Goal: Share content: Distribute website content to other platforms or users

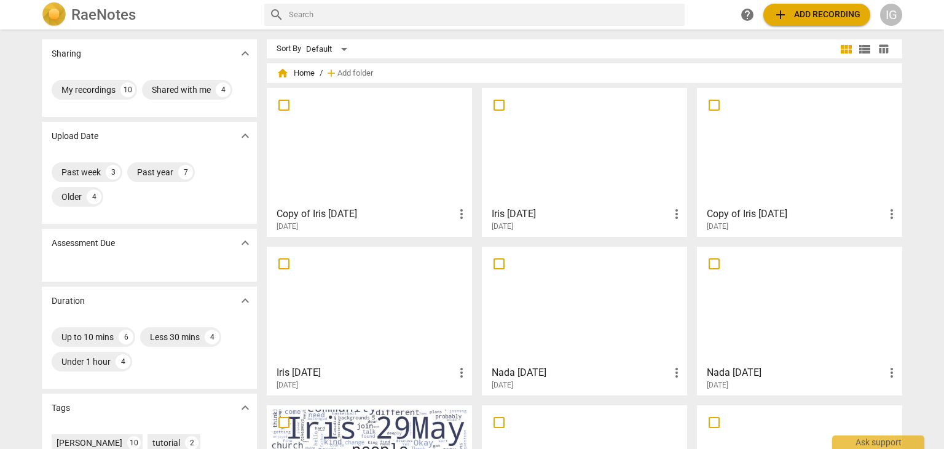
click at [791, 14] on span "add Add recording" at bounding box center [816, 14] width 87 height 15
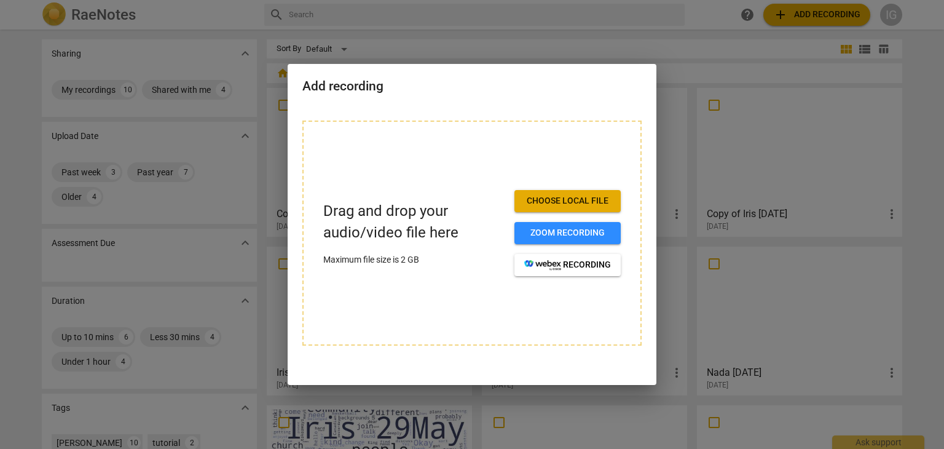
click at [555, 195] on span "Choose local file" at bounding box center [567, 201] width 87 height 12
click at [572, 195] on span "Choose local file" at bounding box center [567, 201] width 87 height 12
click at [856, 10] on div at bounding box center [472, 224] width 944 height 449
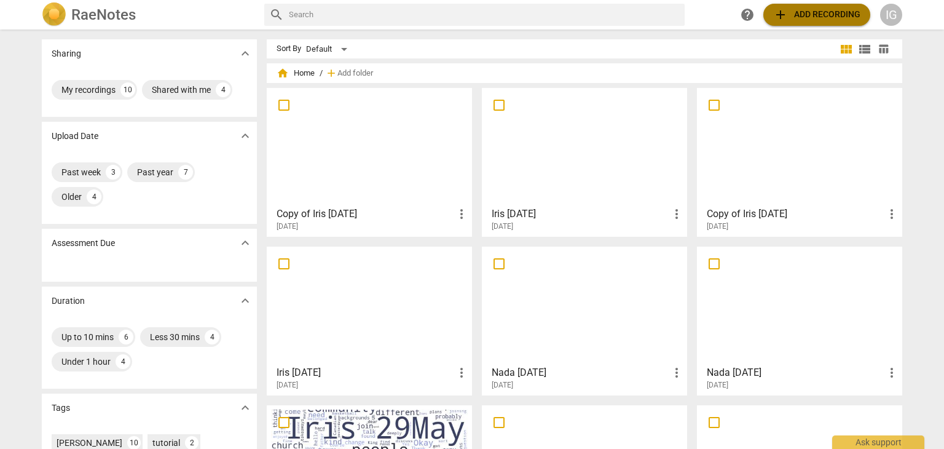
click at [839, 13] on span "add Add recording" at bounding box center [816, 14] width 87 height 15
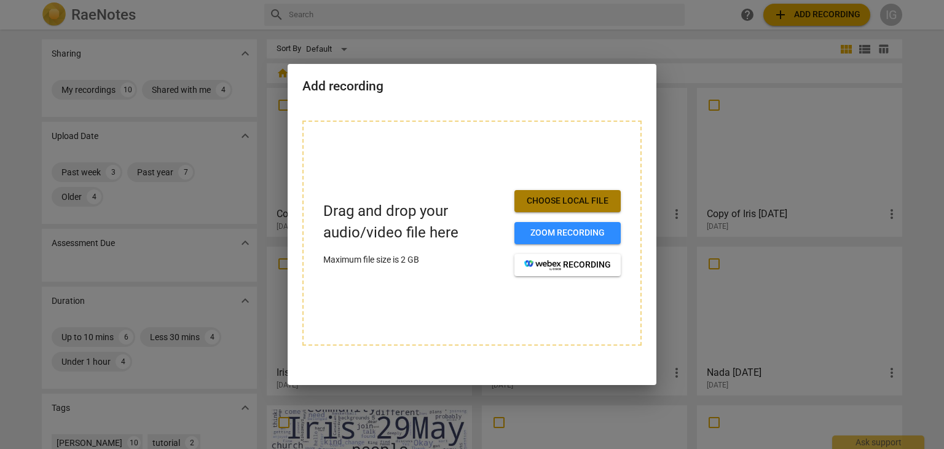
click at [548, 200] on span "Choose local file" at bounding box center [567, 201] width 87 height 12
click at [589, 196] on span "Choose local file" at bounding box center [567, 201] width 87 height 12
click at [588, 197] on span "Choose local file" at bounding box center [567, 201] width 87 height 12
click at [547, 194] on button "Choose local file" at bounding box center [568, 201] width 106 height 22
click at [575, 199] on span "Choose local file" at bounding box center [567, 201] width 87 height 12
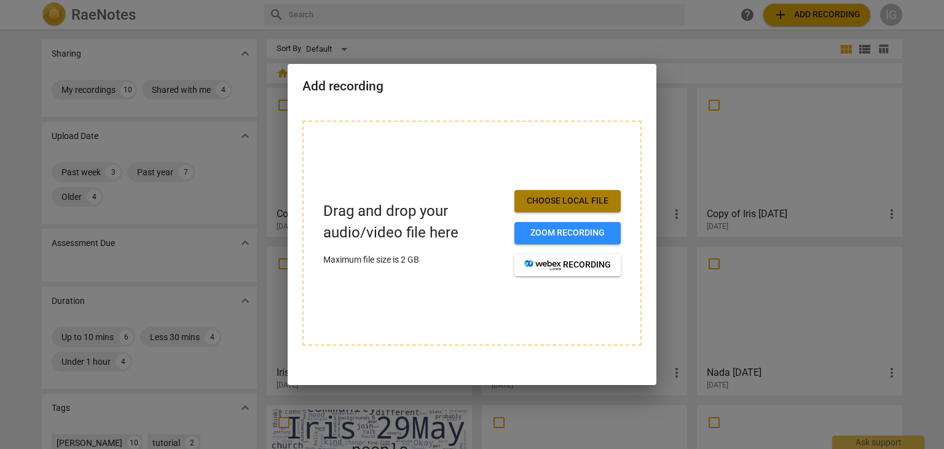
click at [568, 202] on span "Choose local file" at bounding box center [567, 201] width 87 height 12
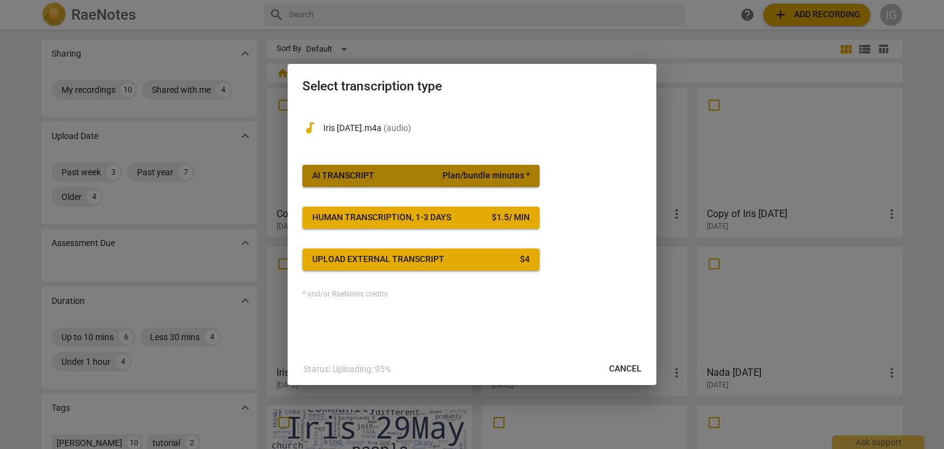
click at [381, 173] on span "AI Transcript Plan/bundle minutes *" at bounding box center [421, 176] width 218 height 12
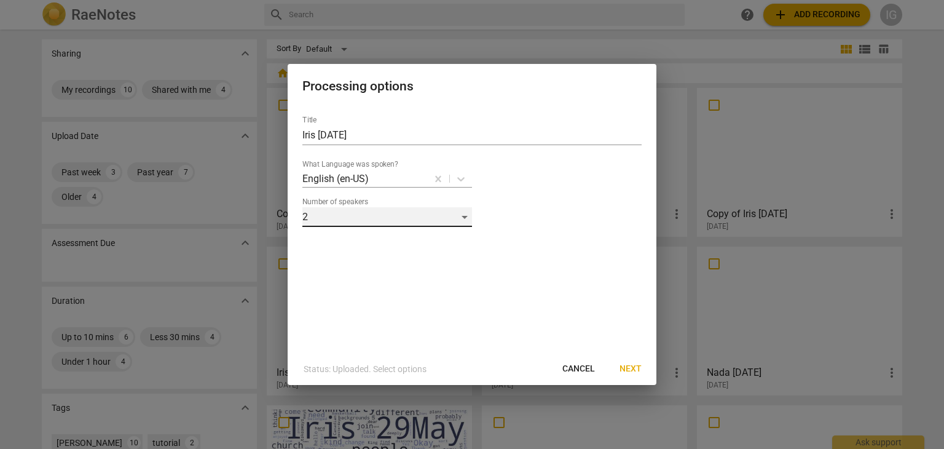
click at [465, 214] on div "2" at bounding box center [387, 217] width 170 height 20
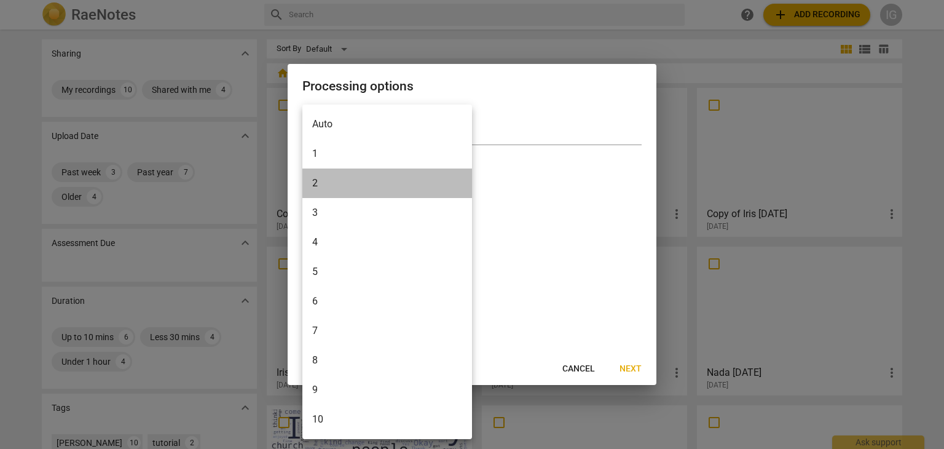
click at [421, 184] on li "2" at bounding box center [387, 183] width 170 height 30
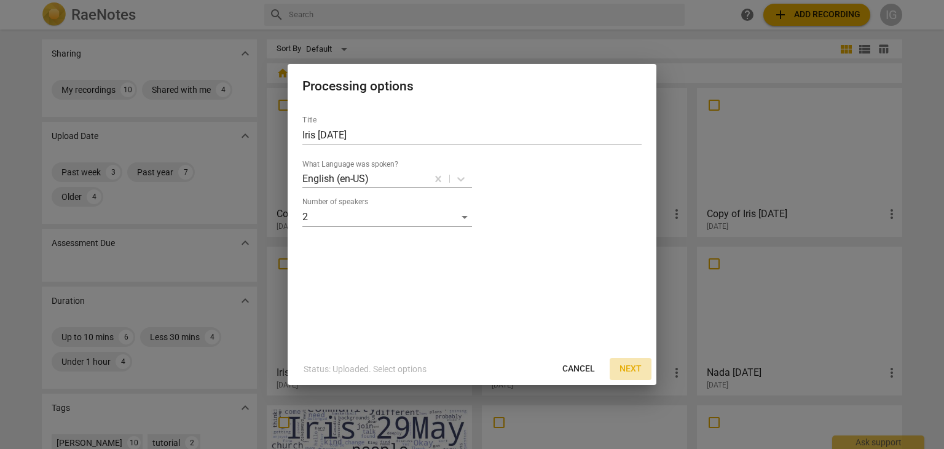
click at [633, 366] on span "Next" at bounding box center [631, 369] width 22 height 12
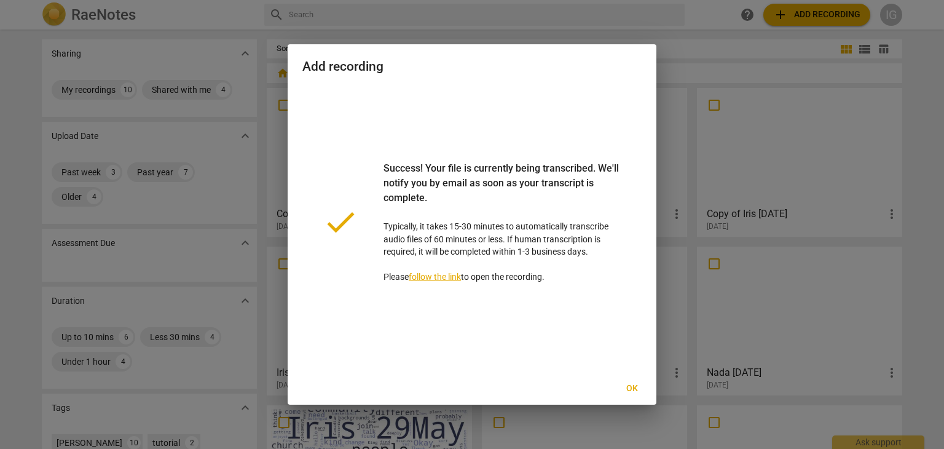
click at [633, 384] on span "Ok" at bounding box center [632, 388] width 20 height 12
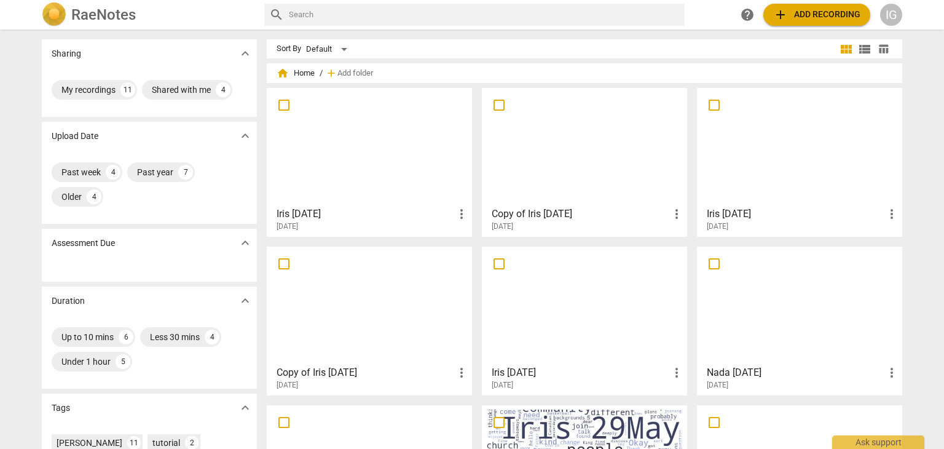
click at [347, 148] on div at bounding box center [369, 146] width 197 height 109
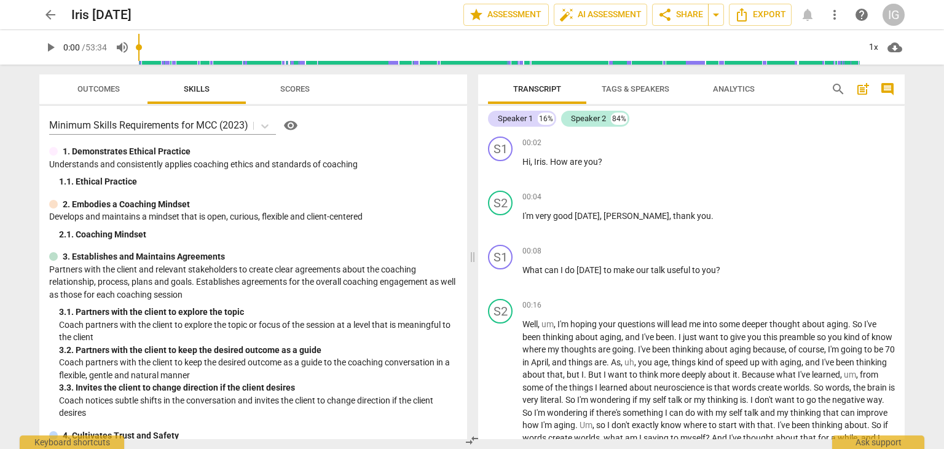
click at [373, 79] on div "Outcomes Skills Scores" at bounding box center [253, 89] width 408 height 30
click at [519, 116] on div "Speaker 1" at bounding box center [515, 119] width 35 height 12
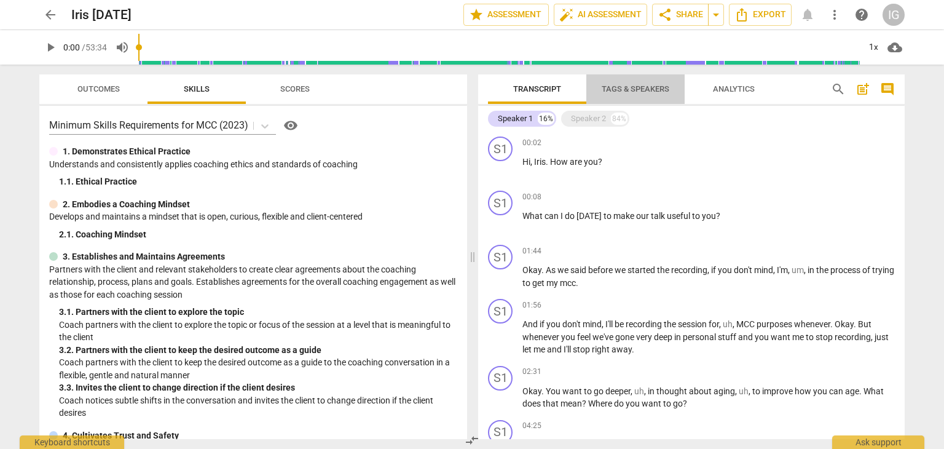
click at [620, 85] on span "Tags & Speakers" at bounding box center [636, 88] width 68 height 9
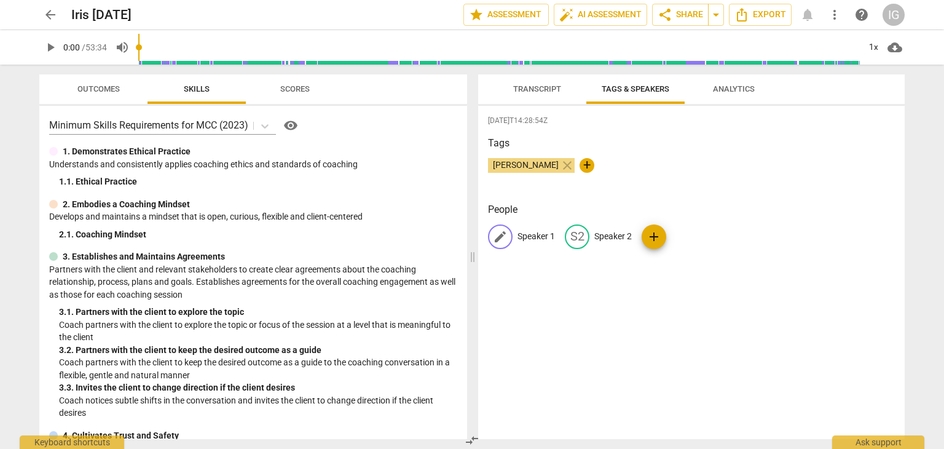
click at [536, 234] on p "Speaker 1" at bounding box center [537, 236] width 38 height 13
type input "[PERSON_NAME]"
click at [684, 231] on p "Speaker 2" at bounding box center [693, 236] width 38 height 13
type input "Iris"
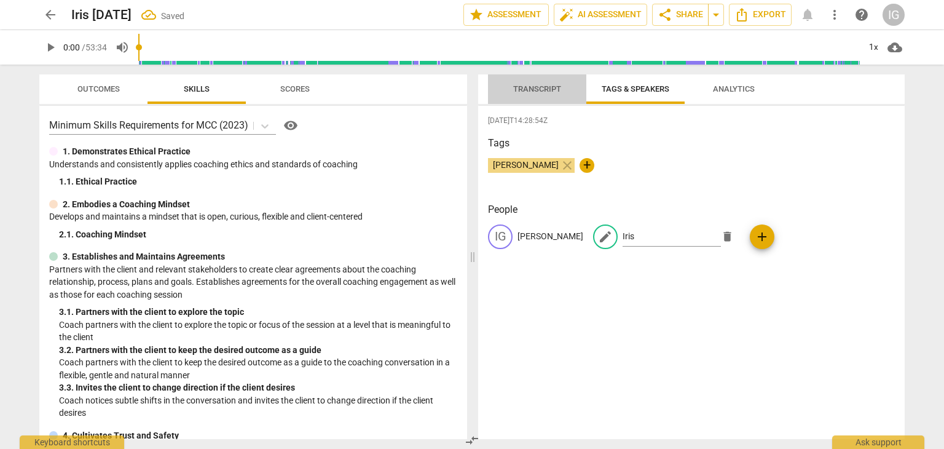
click at [540, 88] on span "Transcript" at bounding box center [537, 88] width 48 height 9
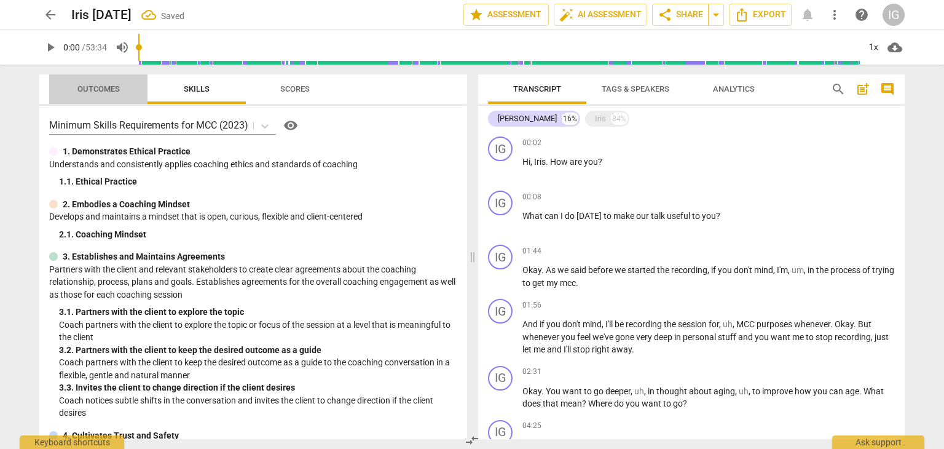
click at [93, 92] on span "Outcomes" at bounding box center [98, 88] width 42 height 9
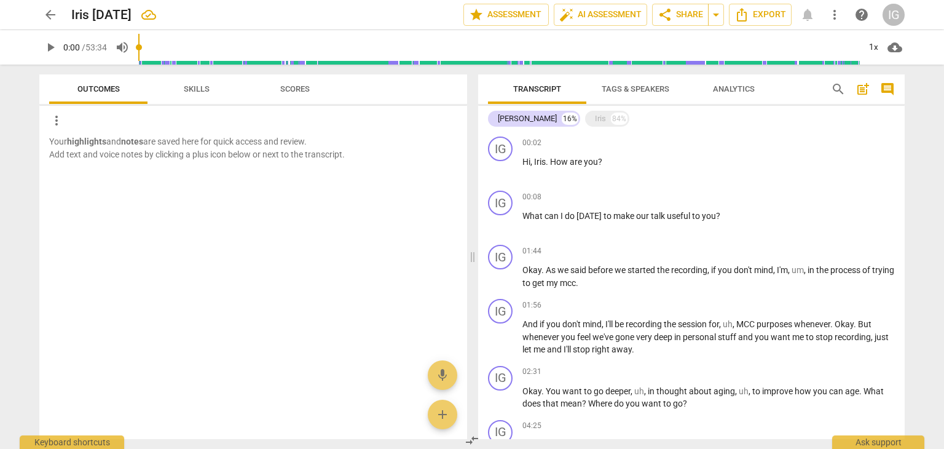
click at [301, 90] on span "Scores" at bounding box center [295, 88] width 30 height 9
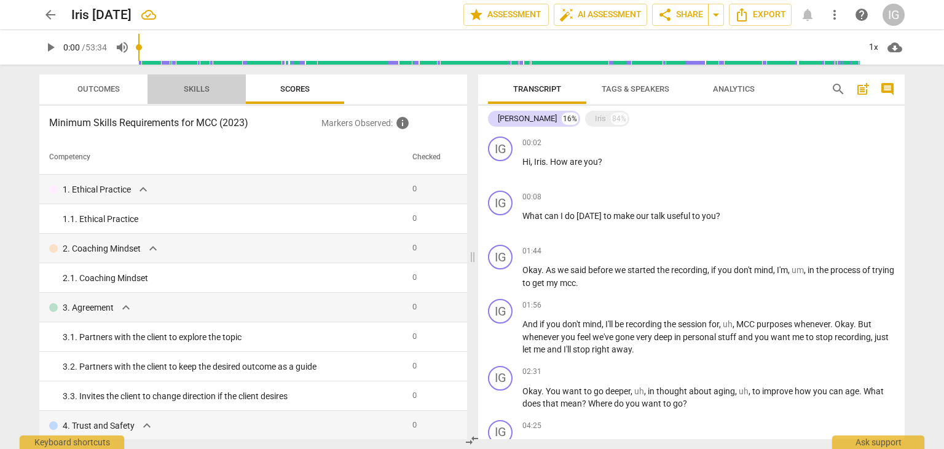
click at [204, 82] on span "Skills" at bounding box center [196, 89] width 55 height 17
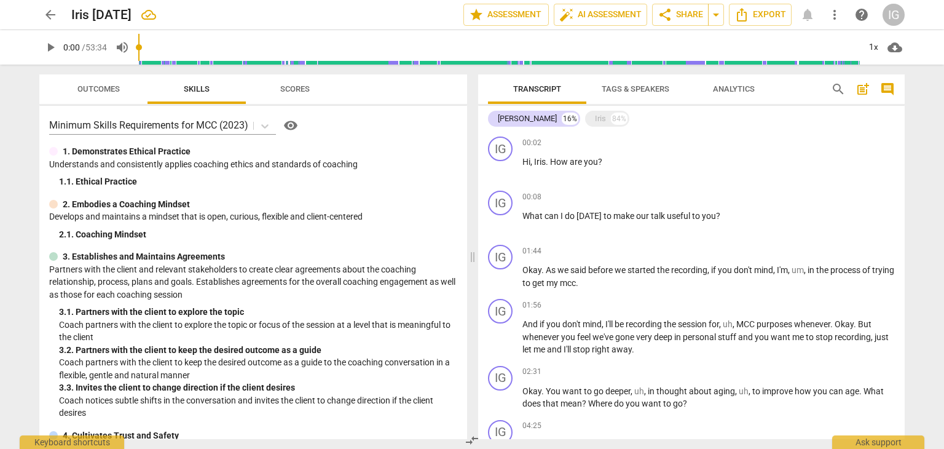
click at [732, 83] on span "Analytics" at bounding box center [733, 89] width 71 height 17
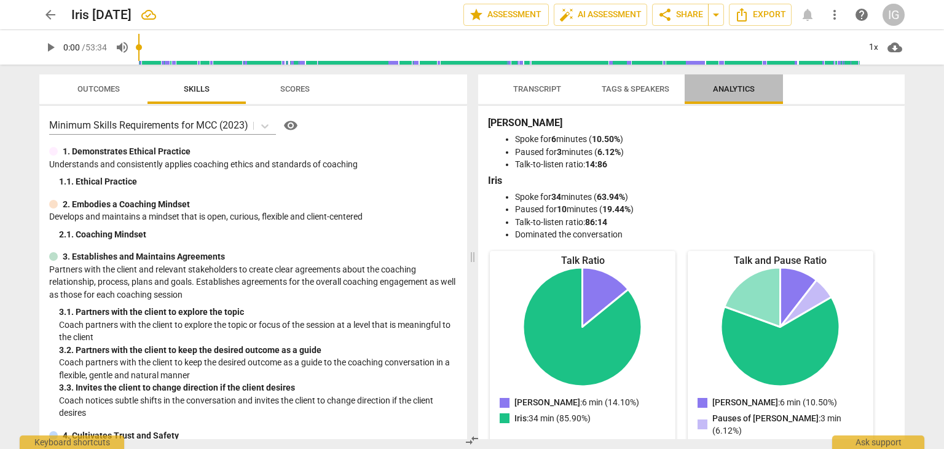
click at [732, 83] on span "Analytics" at bounding box center [733, 89] width 71 height 17
click at [540, 89] on span "Transcript" at bounding box center [537, 88] width 48 height 9
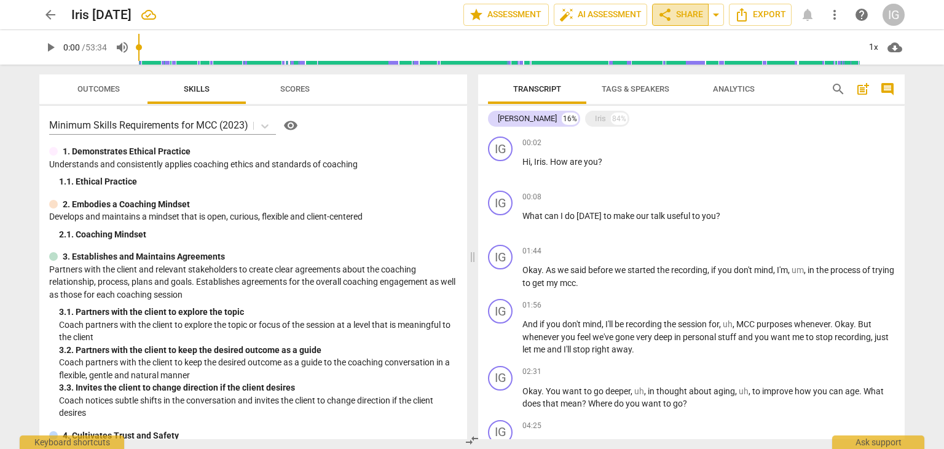
click at [674, 9] on span "share Share" at bounding box center [680, 14] width 45 height 15
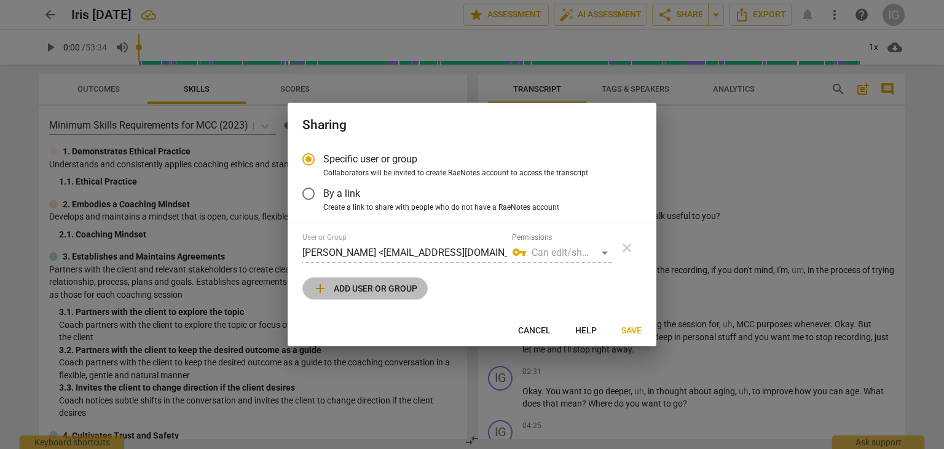
click at [361, 284] on span "add Add user or group" at bounding box center [365, 288] width 105 height 15
radio input "false"
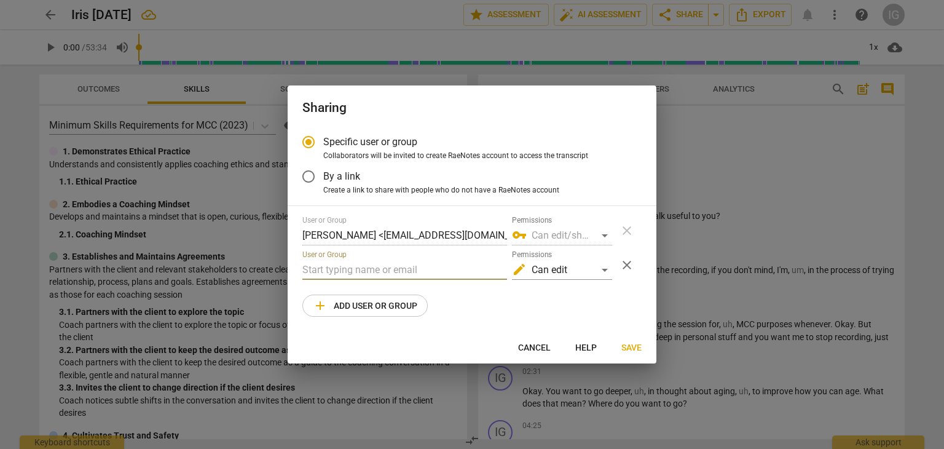
click at [344, 269] on input "text" at bounding box center [404, 270] width 205 height 20
type input "m"
paste input "email [EMAIL_ADDRESS][DOMAIN_NAME] BE"
click at [329, 269] on input "email [EMAIL_ADDRESS][DOMAIN_NAME] BE" at bounding box center [404, 270] width 205 height 20
click at [423, 267] on input "[EMAIL_ADDRESS][DOMAIN_NAME] BE" at bounding box center [404, 270] width 205 height 20
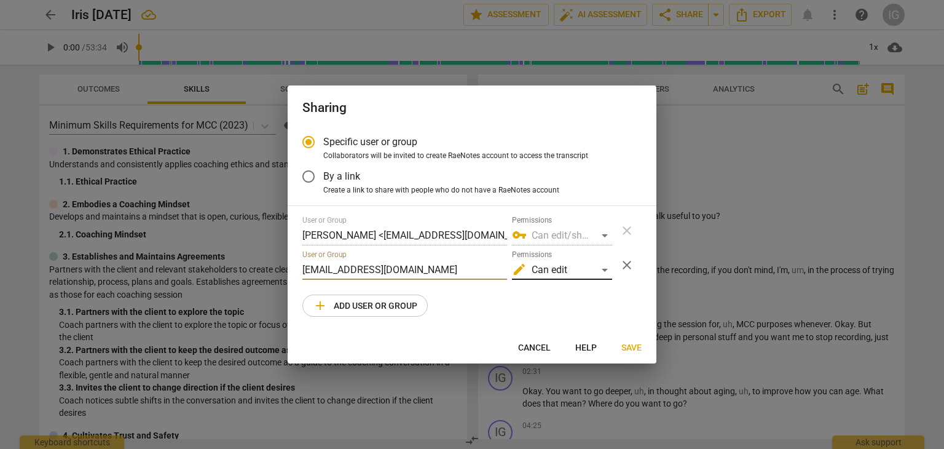
type input "[EMAIL_ADDRESS][DOMAIN_NAME]"
click at [605, 268] on div "edit Can edit" at bounding box center [562, 270] width 100 height 20
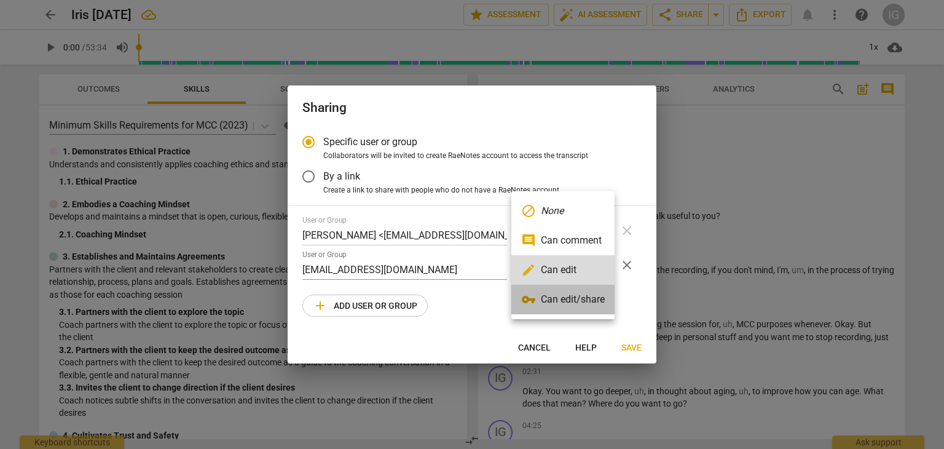
click at [584, 297] on li "vpn_key Can edit/share" at bounding box center [563, 300] width 103 height 30
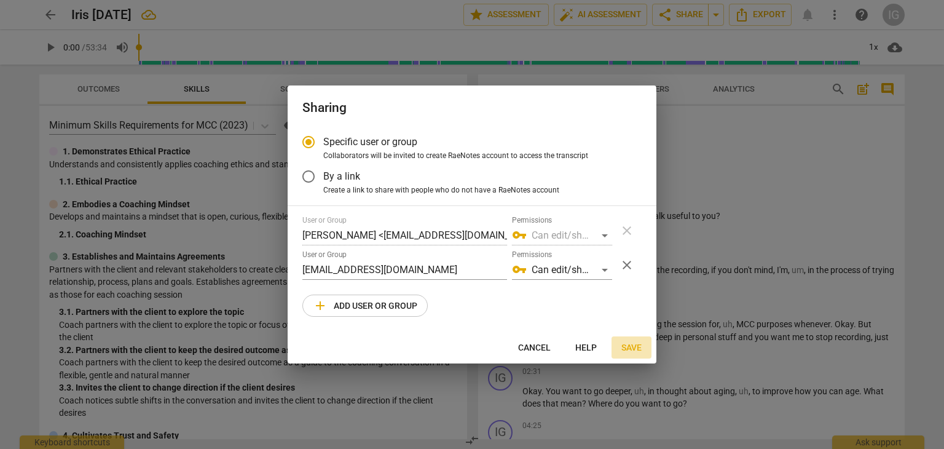
click at [634, 342] on span "Save" at bounding box center [632, 348] width 20 height 12
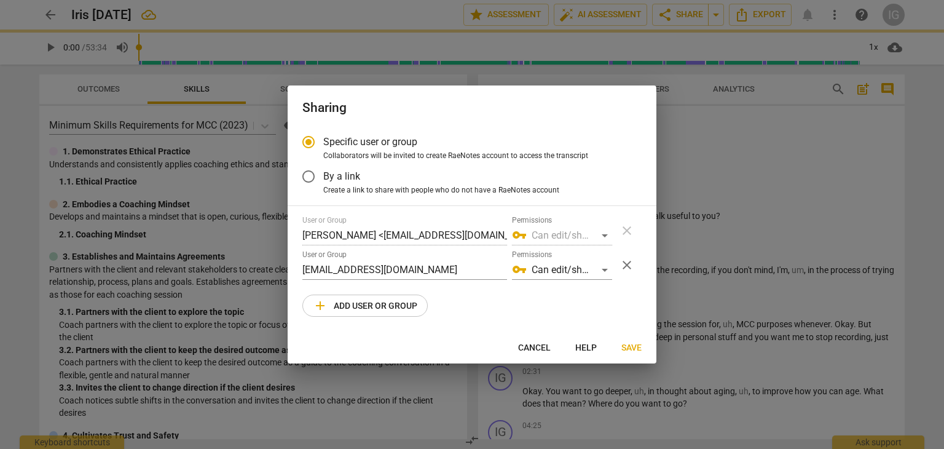
radio input "false"
type input "[PERSON_NAME] <[EMAIL_ADDRESS][DOMAIN_NAME]>"
